Goal: Find specific page/section: Find specific page/section

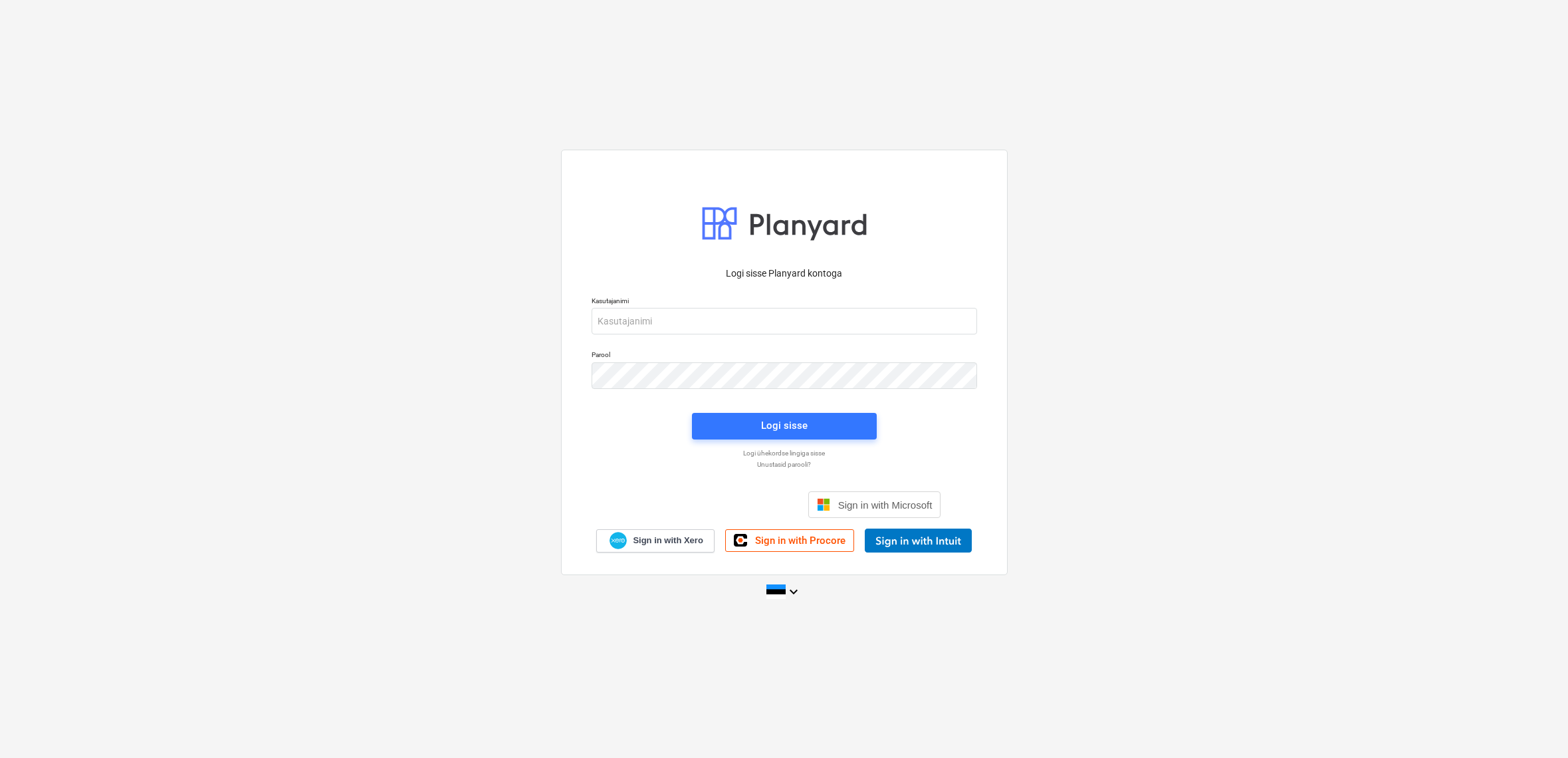
click at [952, 142] on button "Accept All" at bounding box center [917, 156] width 102 height 31
click at [753, 509] on div "Logi sisse Google’i kontoga. Avaneb uuel vahelehel" at bounding box center [712, 505] width 170 height 29
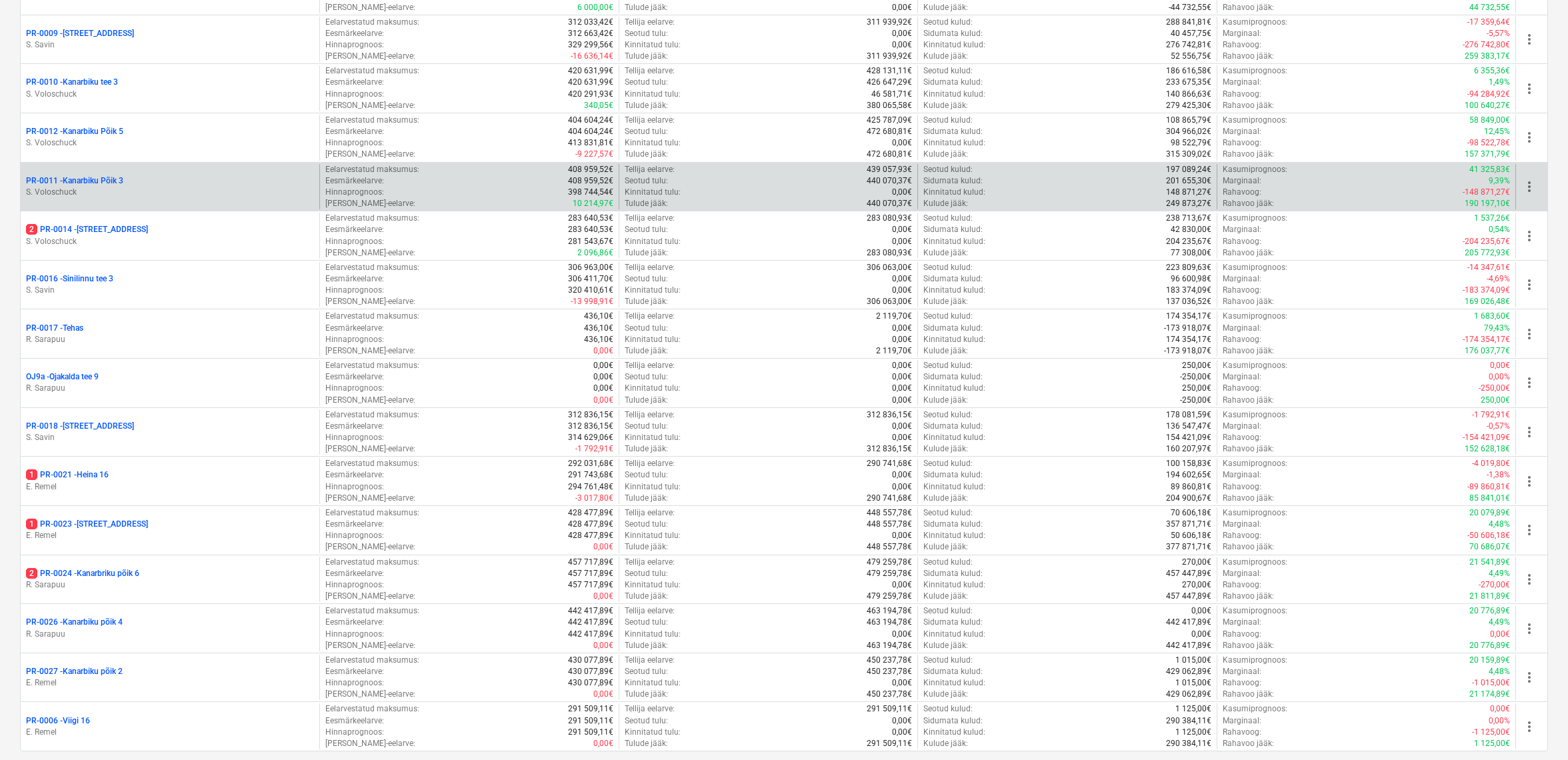
scroll to position [845, 0]
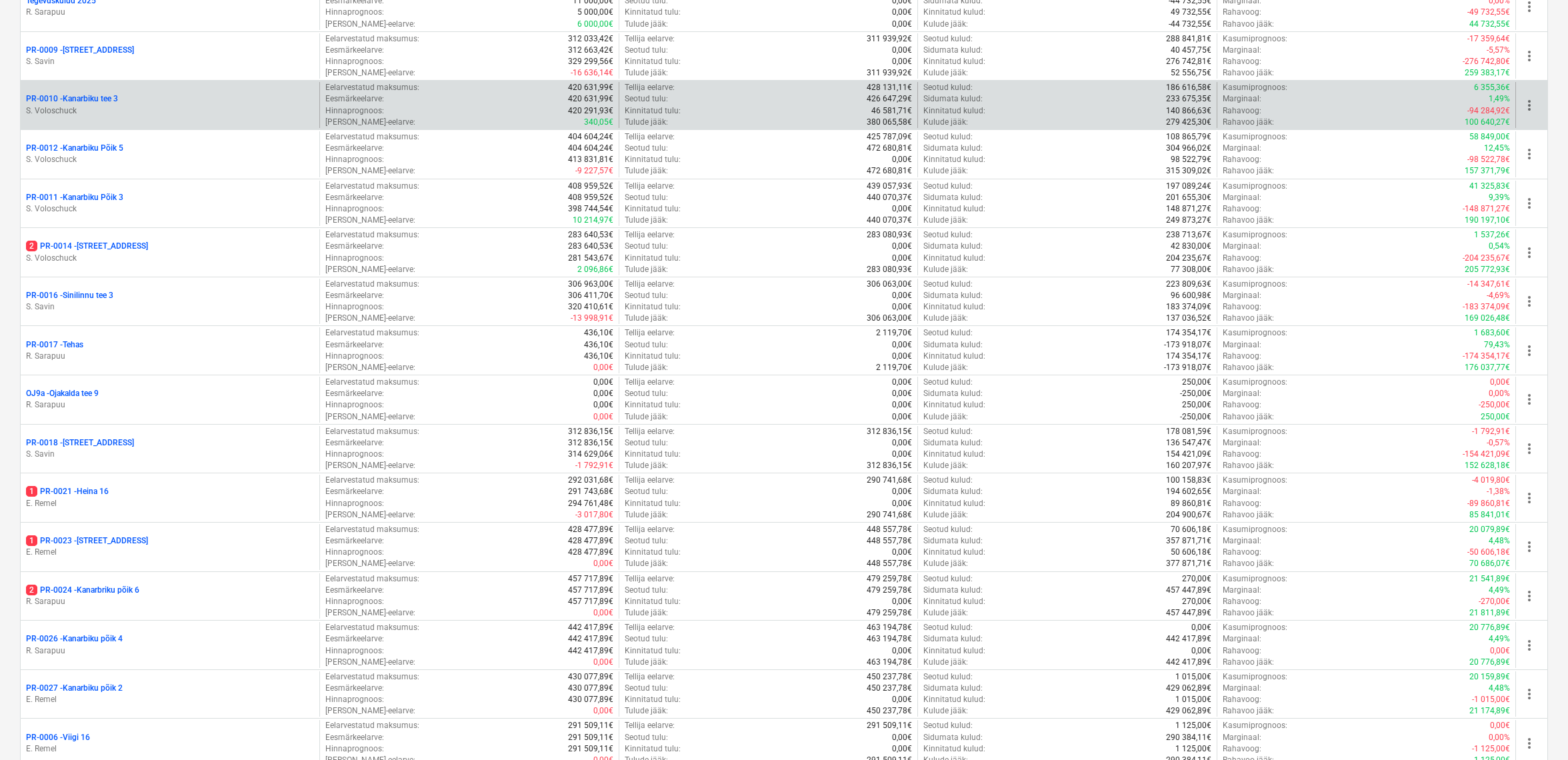
click at [112, 94] on p "PR-0010 - [GEOGRAPHIC_DATA] tee 3" at bounding box center [72, 99] width 92 height 12
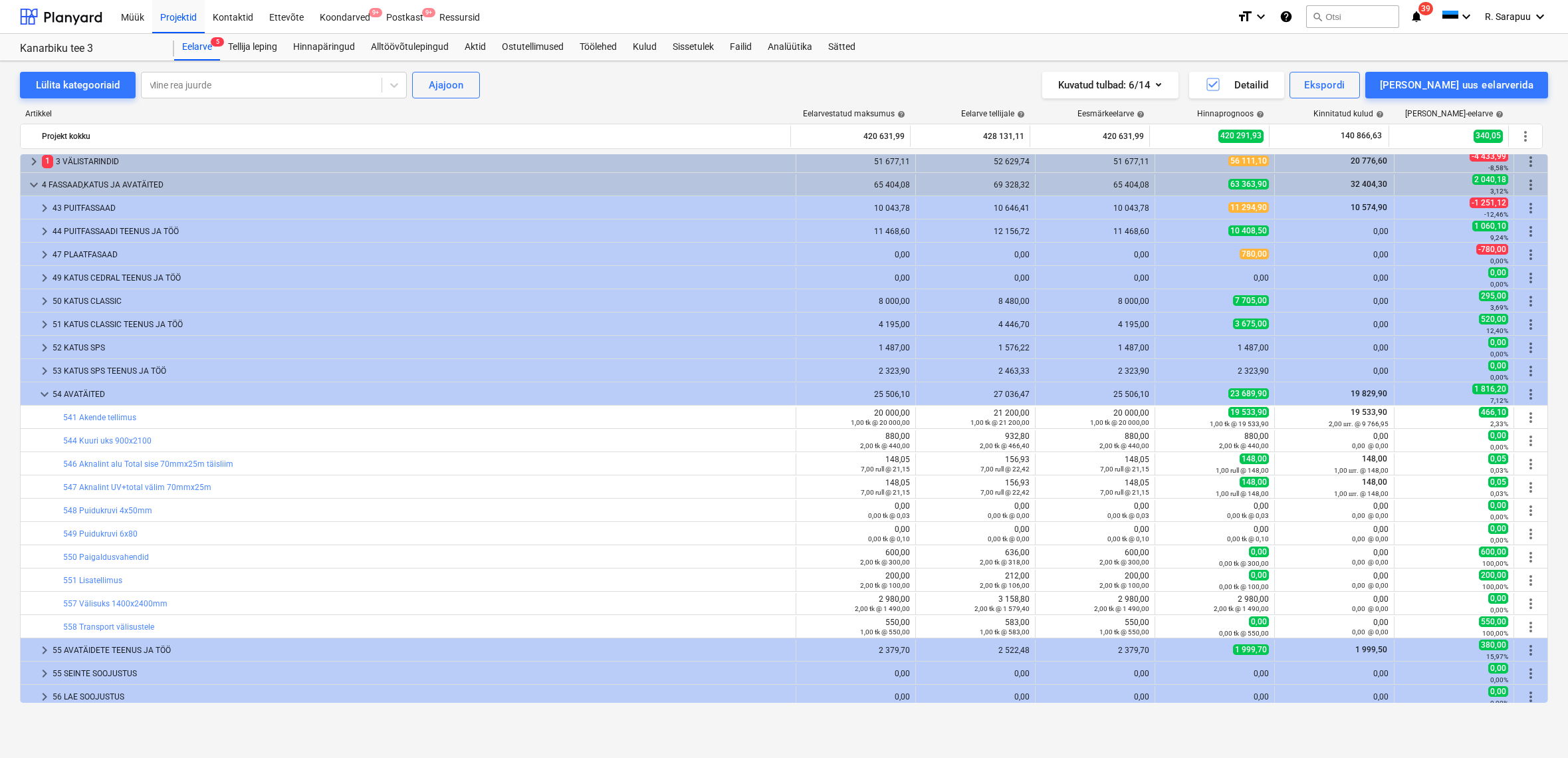
scroll to position [45, 0]
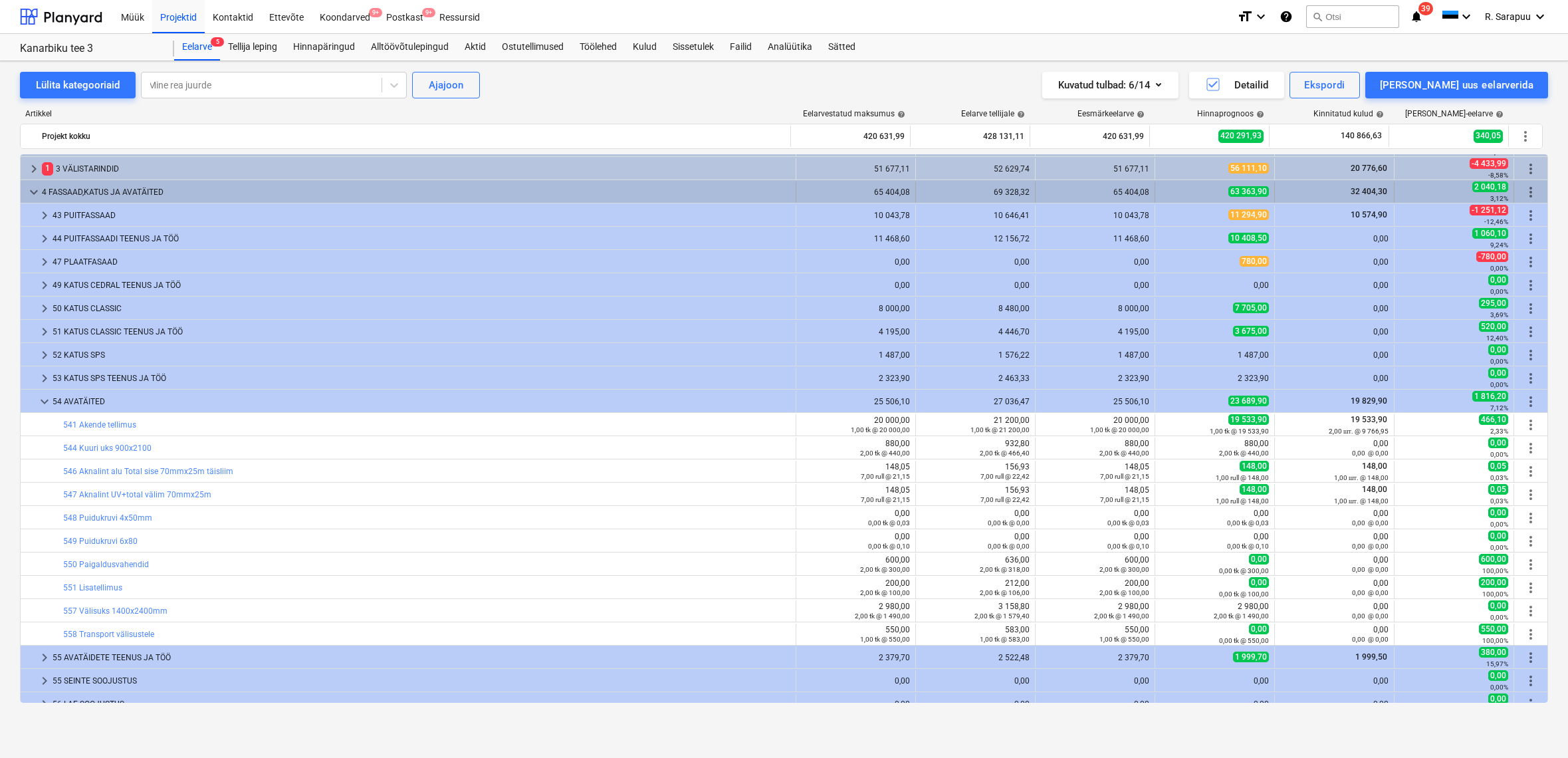
click at [39, 188] on span "keyboard_arrow_down" at bounding box center [33, 192] width 16 height 16
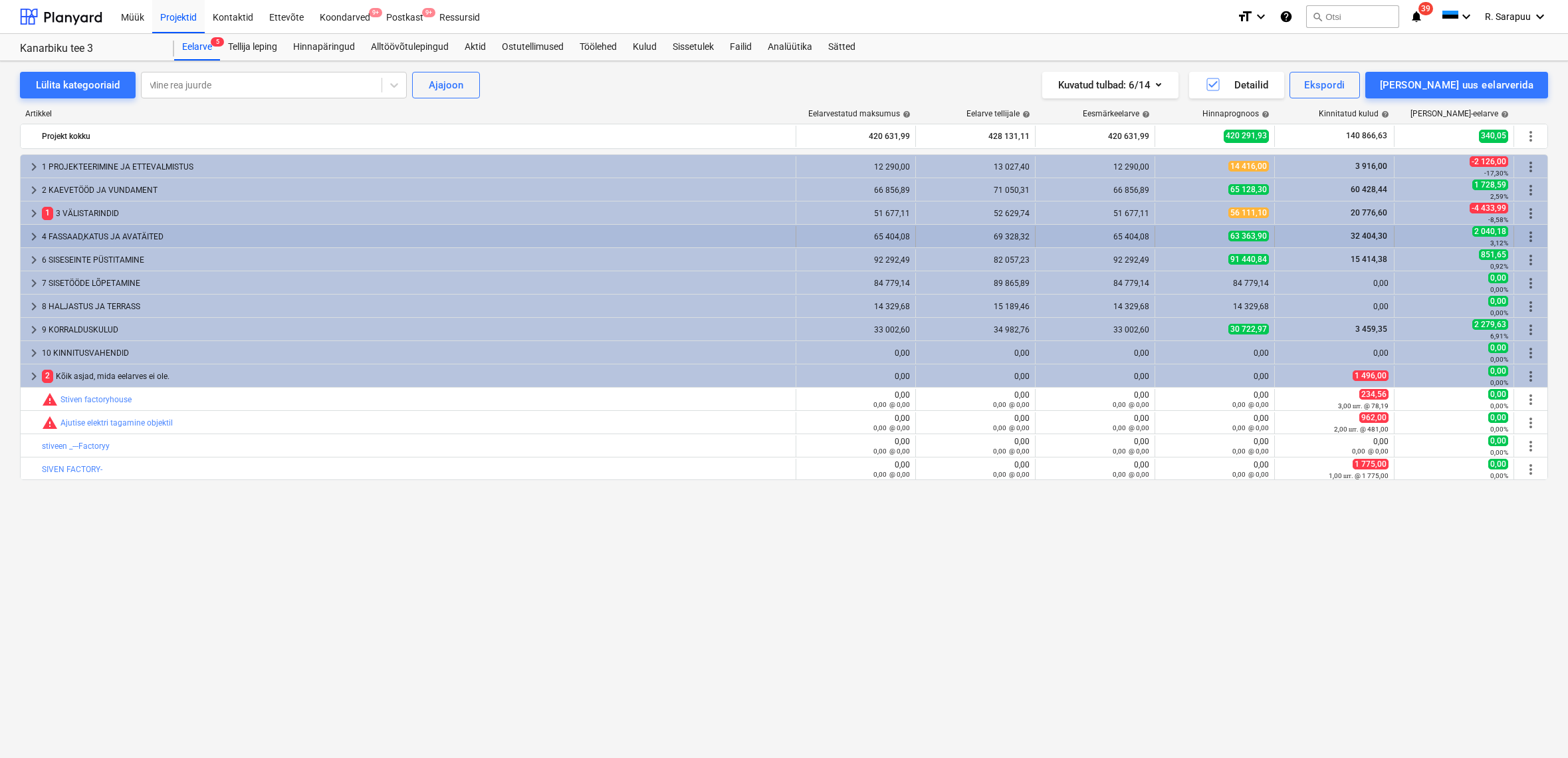
scroll to position [0, 0]
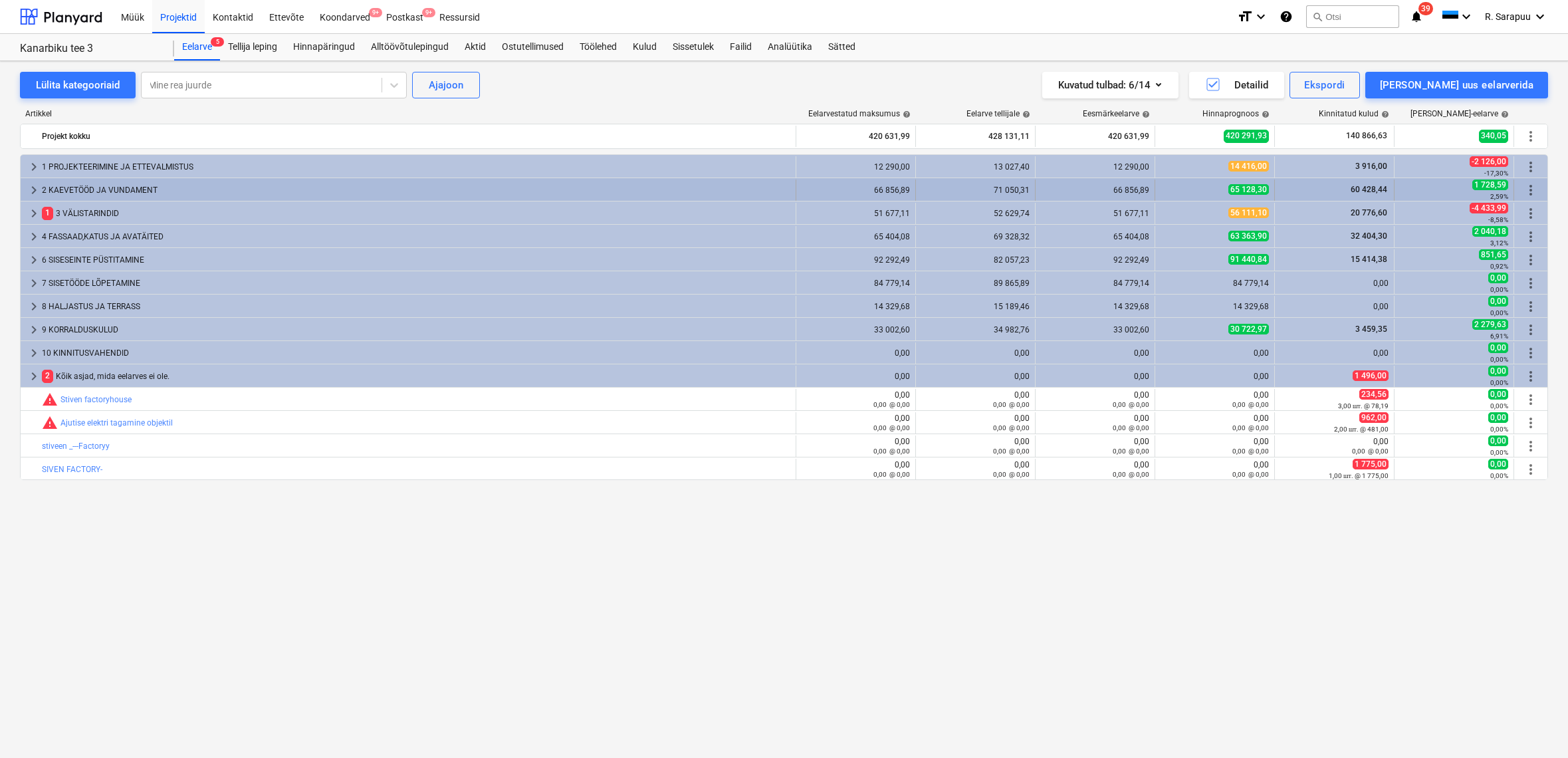
click at [1126, 190] on div "66 856,89" at bounding box center [1095, 190] width 108 height 9
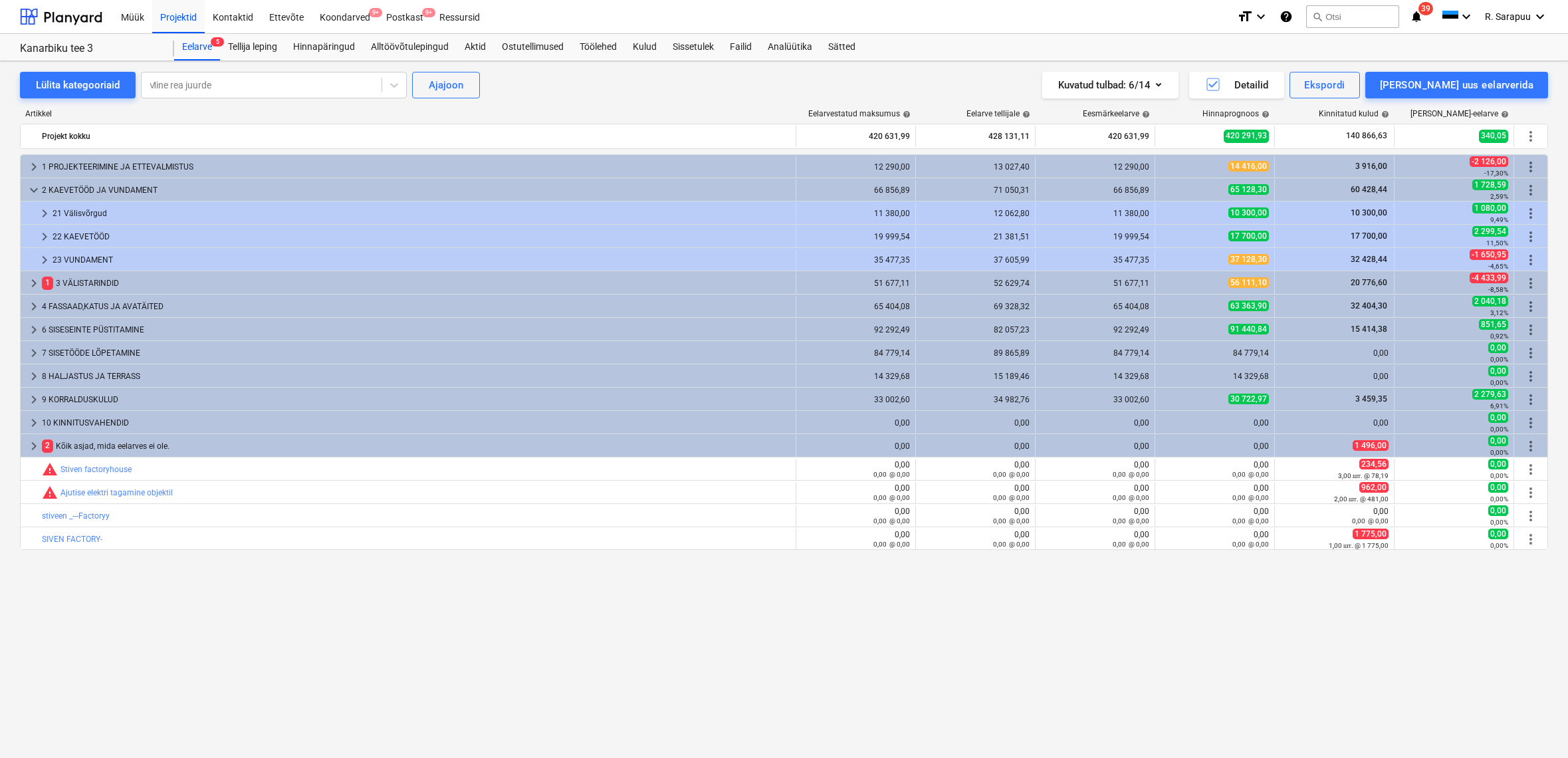
click at [1126, 190] on div "66 856,89" at bounding box center [1095, 190] width 108 height 9
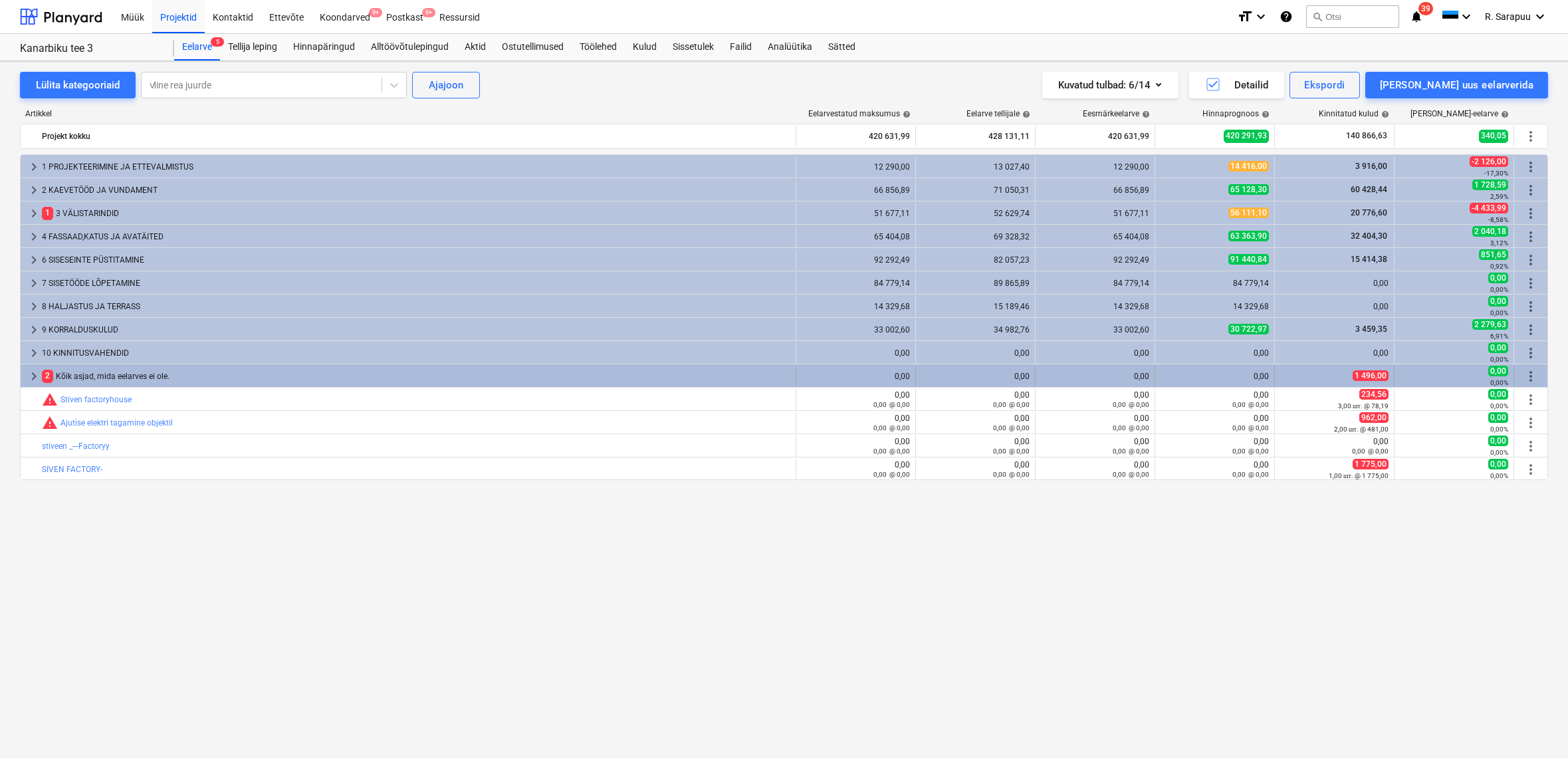
click at [34, 377] on span "keyboard_arrow_right" at bounding box center [33, 376] width 16 height 16
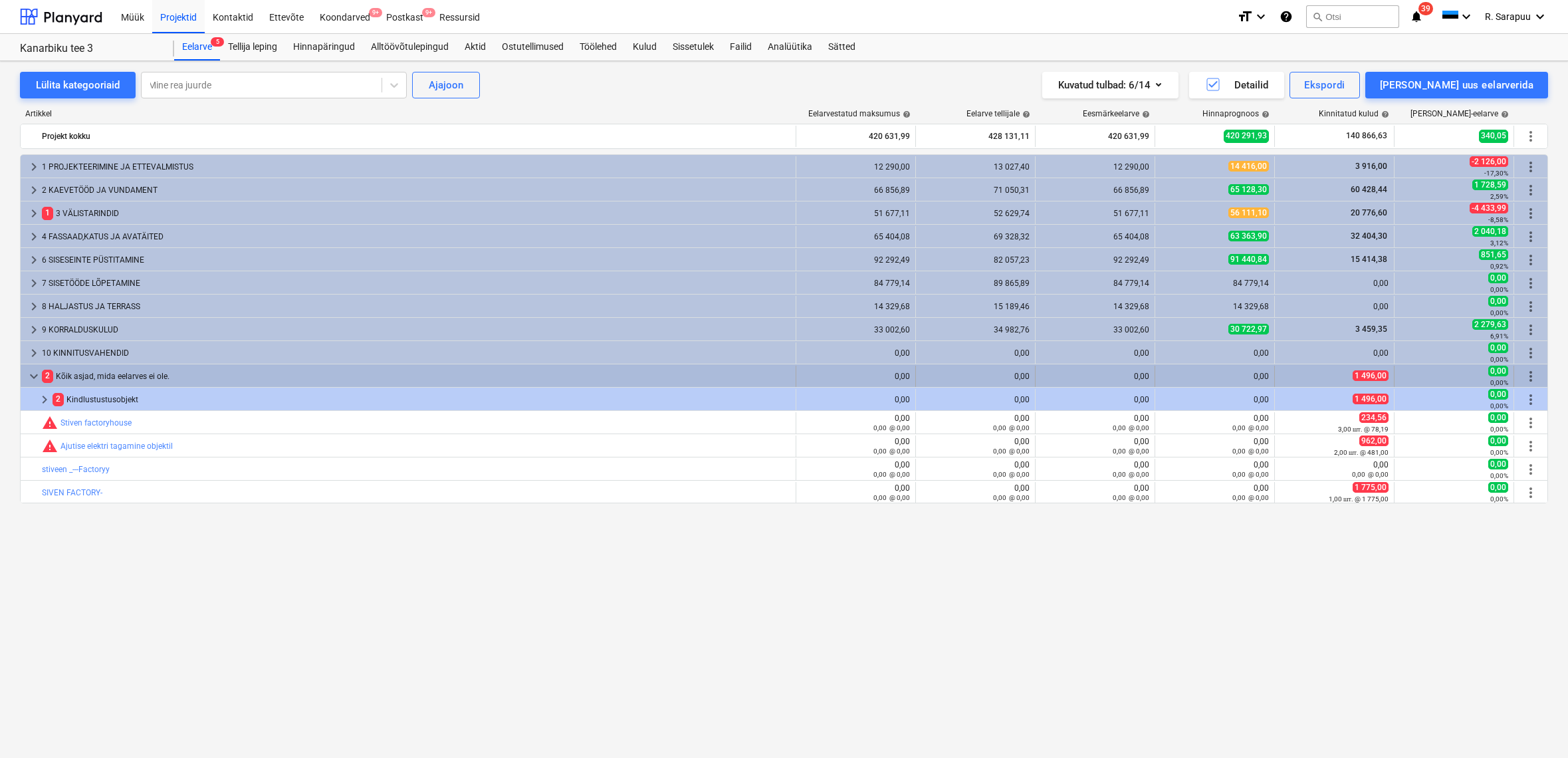
click at [34, 377] on span "keyboard_arrow_down" at bounding box center [33, 376] width 16 height 16
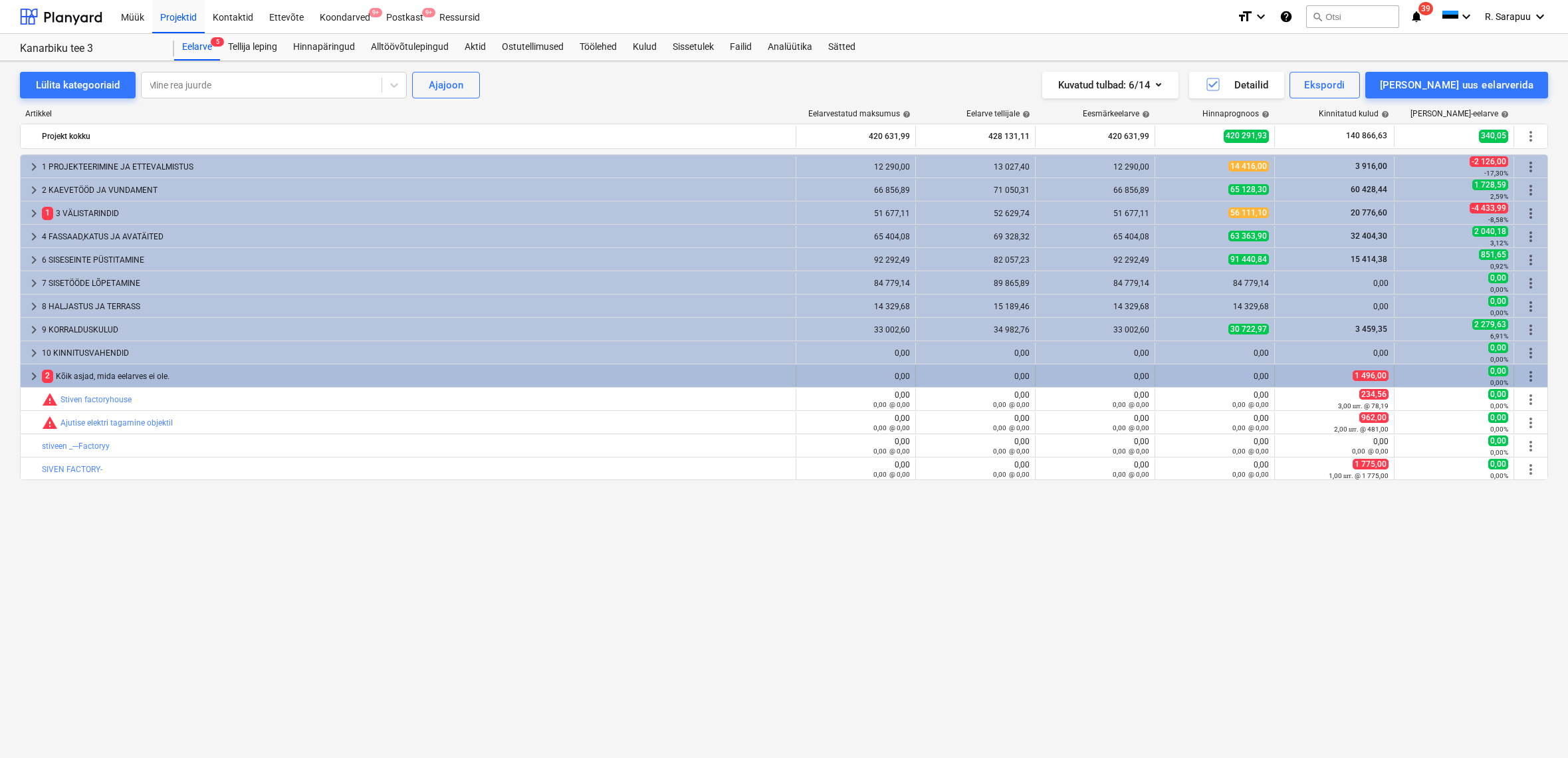
click at [34, 377] on span "keyboard_arrow_right" at bounding box center [33, 376] width 16 height 16
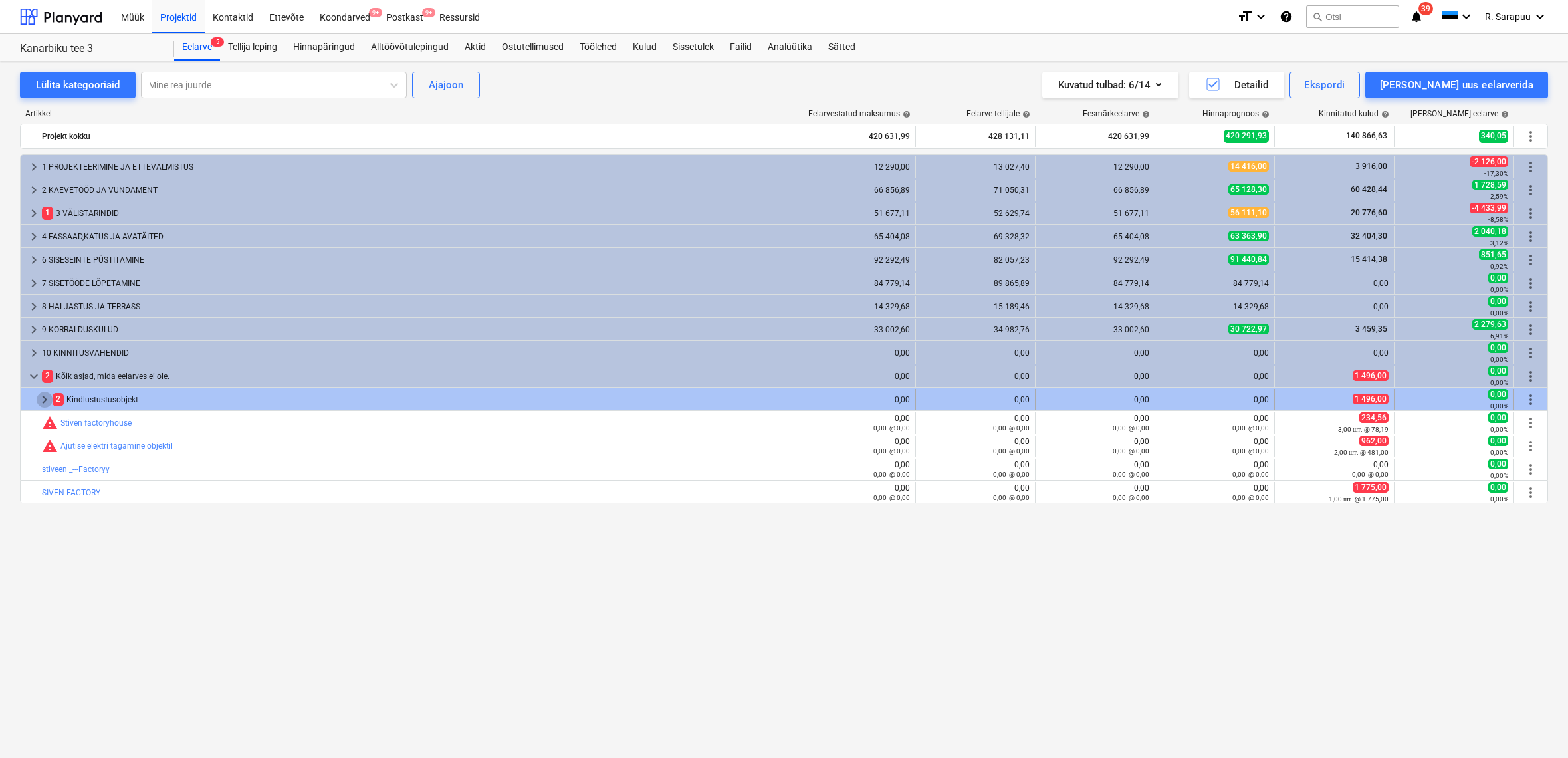
click at [44, 397] on span "keyboard_arrow_right" at bounding box center [44, 399] width 16 height 16
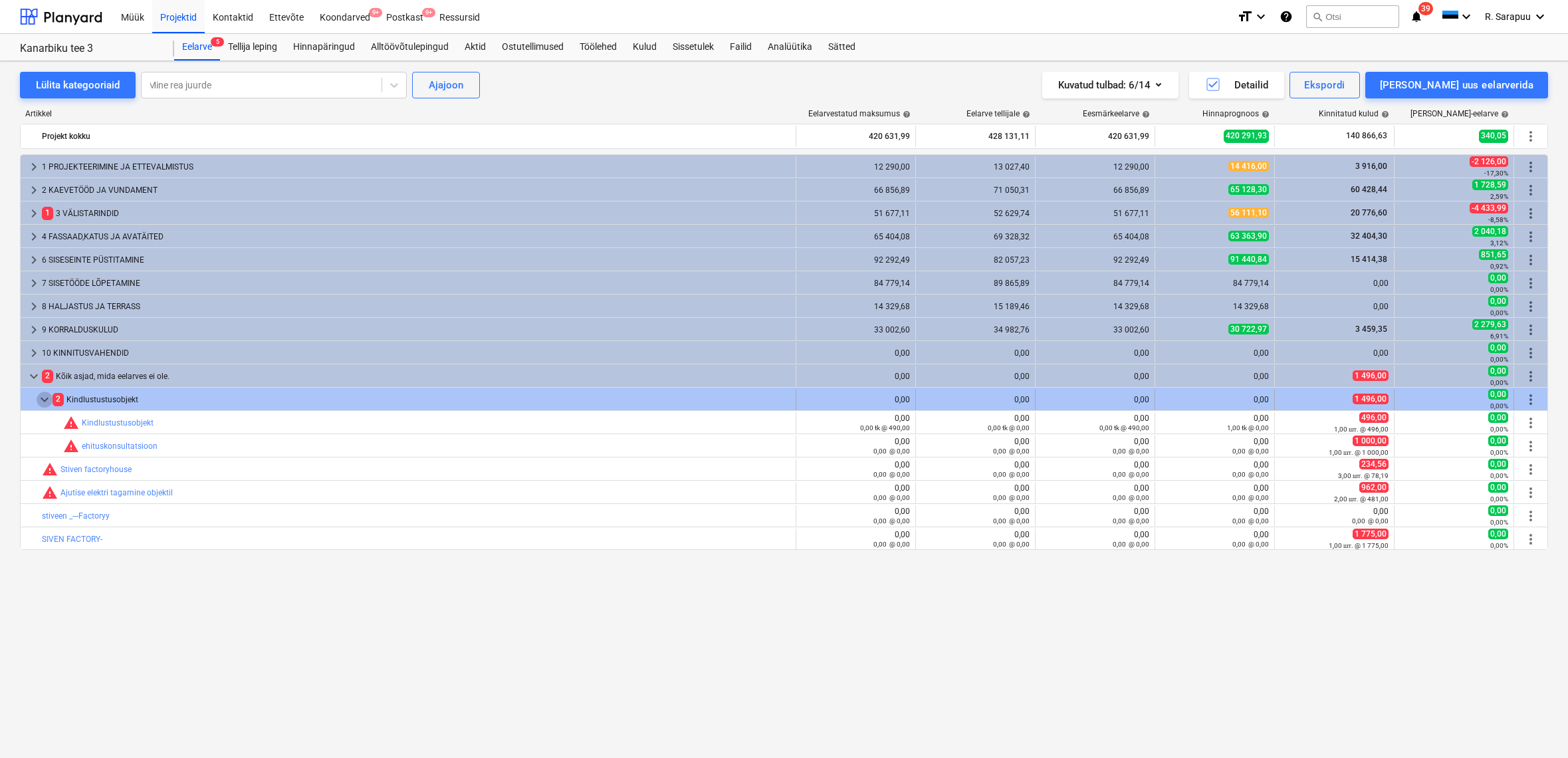
click at [43, 397] on span "keyboard_arrow_down" at bounding box center [44, 399] width 16 height 16
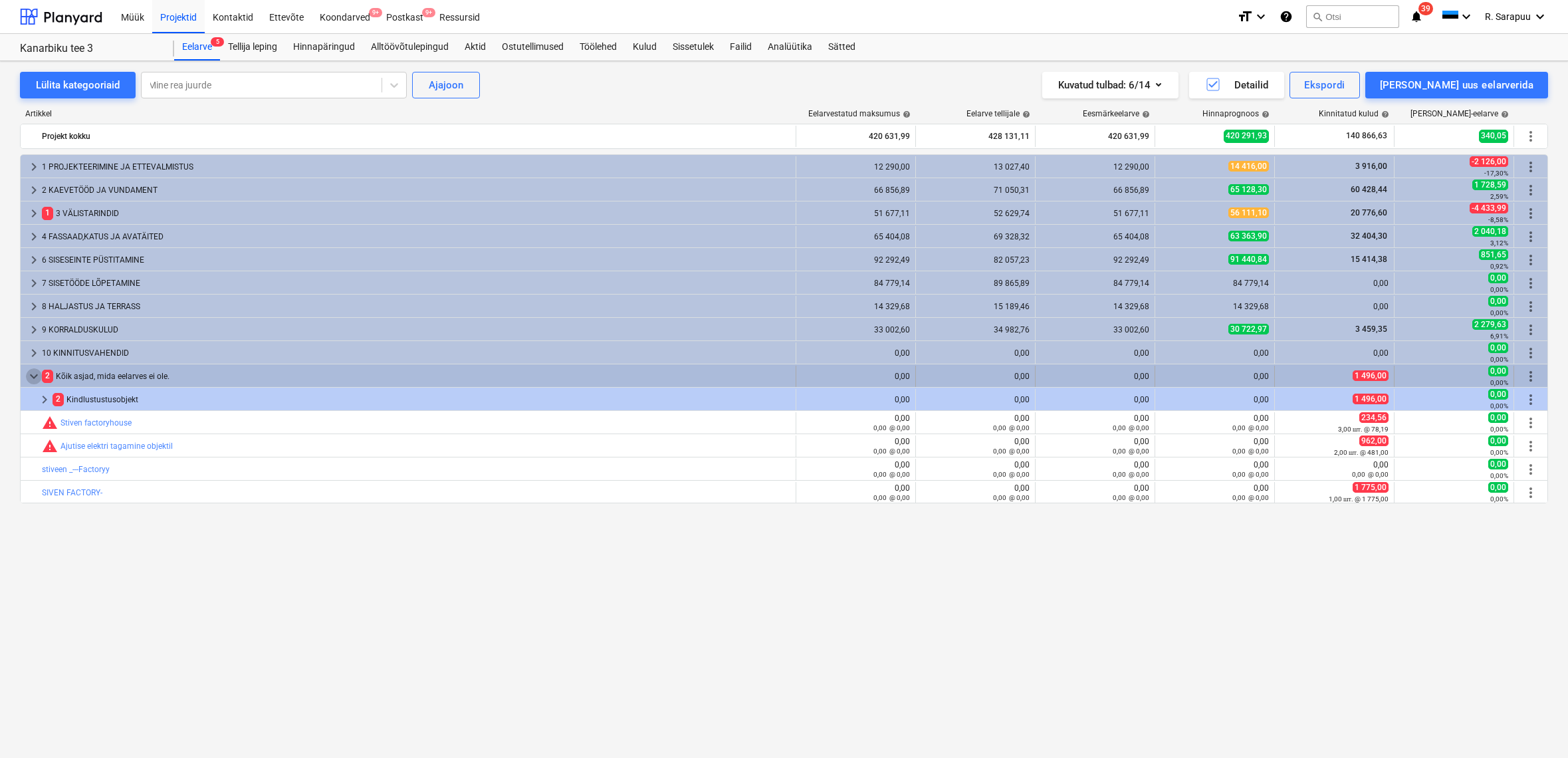
click at [35, 372] on span "keyboard_arrow_down" at bounding box center [33, 376] width 16 height 16
